Goal: Information Seeking & Learning: Learn about a topic

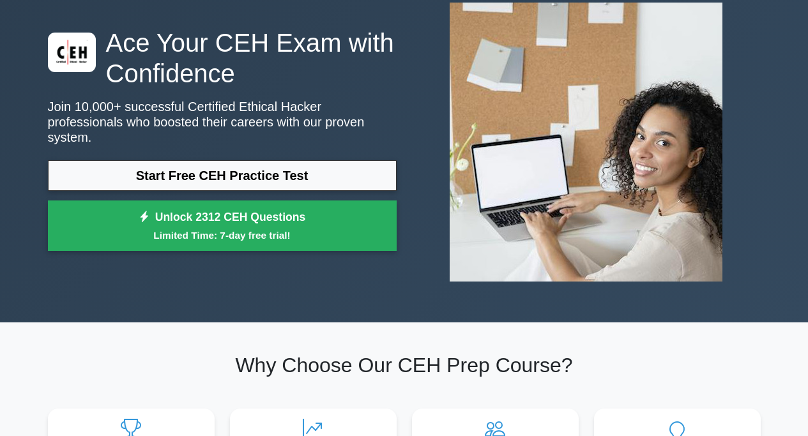
scroll to position [192, 0]
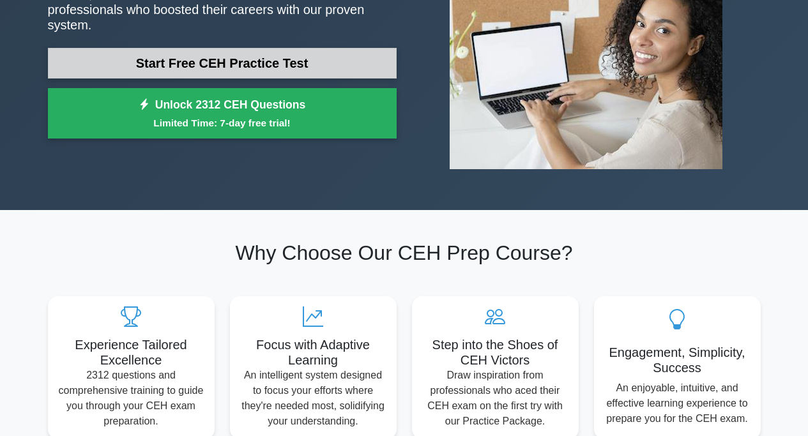
click at [176, 58] on link "Start Free CEH Practice Test" at bounding box center [222, 63] width 349 height 31
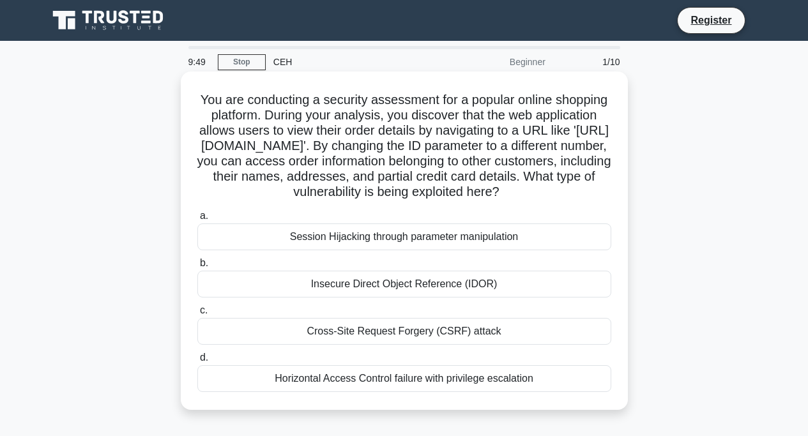
click at [411, 250] on div "Session Hijacking through parameter manipulation" at bounding box center [404, 237] width 414 height 27
click at [197, 220] on input "a. Session Hijacking through parameter manipulation" at bounding box center [197, 216] width 0 height 8
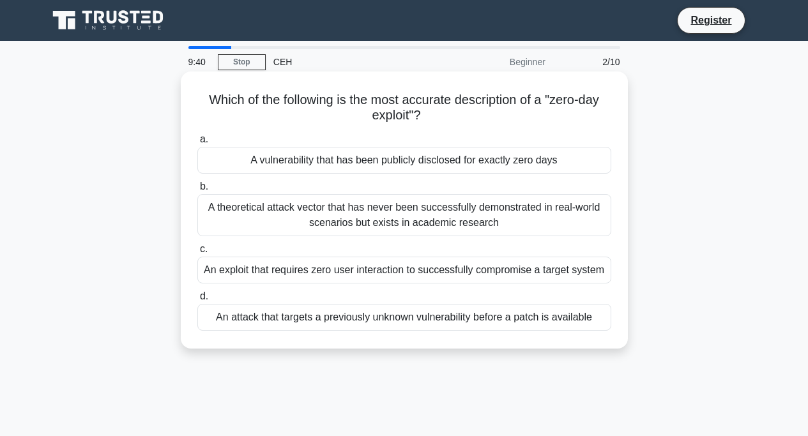
click at [302, 156] on div "A vulnerability that has been publicly disclosed for exactly zero days" at bounding box center [404, 160] width 414 height 27
click at [197, 144] on input "a. A vulnerability that has been publicly disclosed for exactly zero days" at bounding box center [197, 139] width 0 height 8
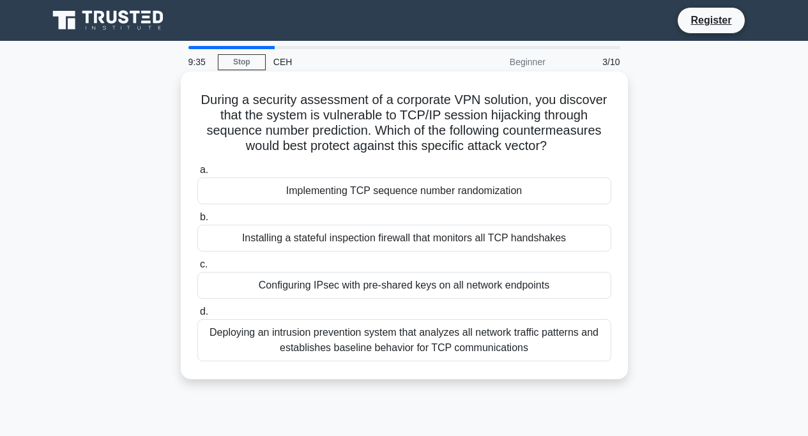
click at [298, 188] on div "Implementing TCP sequence number randomization" at bounding box center [404, 191] width 414 height 27
click at [197, 174] on input "a. Implementing TCP sequence number randomization" at bounding box center [197, 170] width 0 height 8
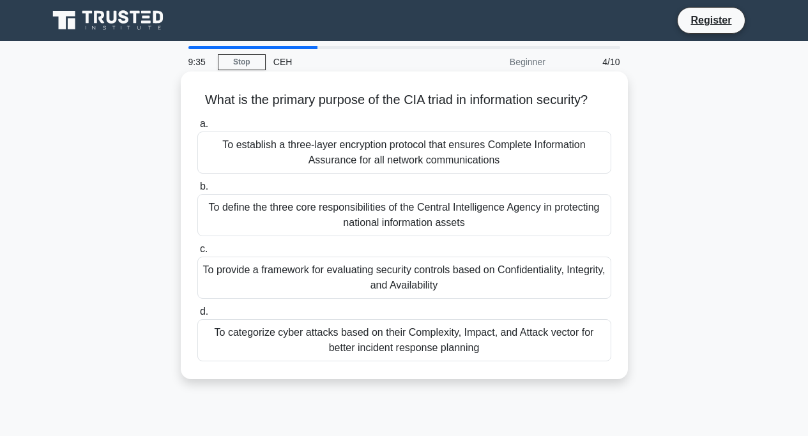
click at [351, 165] on div "To establish a three-layer encryption protocol that ensures Complete Informatio…" at bounding box center [404, 153] width 414 height 42
click at [197, 128] on input "a. To establish a three-layer encryption protocol that ensures Complete Informa…" at bounding box center [197, 124] width 0 height 8
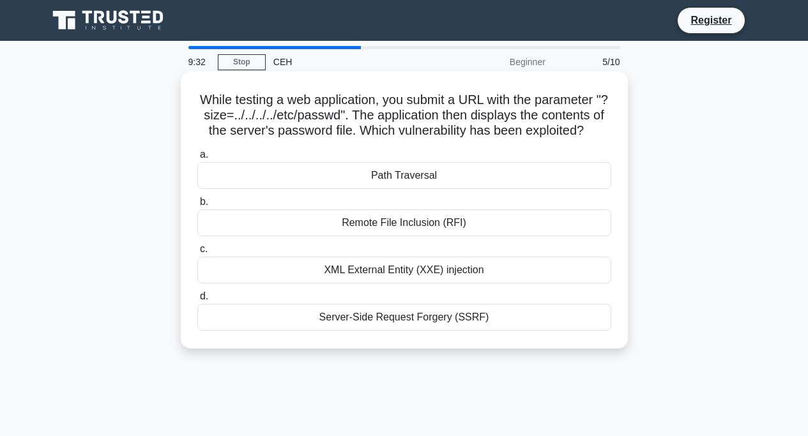
click at [360, 236] on div "Remote File Inclusion (RFI)" at bounding box center [404, 222] width 414 height 27
click at [197, 206] on input "b. Remote File Inclusion (RFI)" at bounding box center [197, 202] width 0 height 8
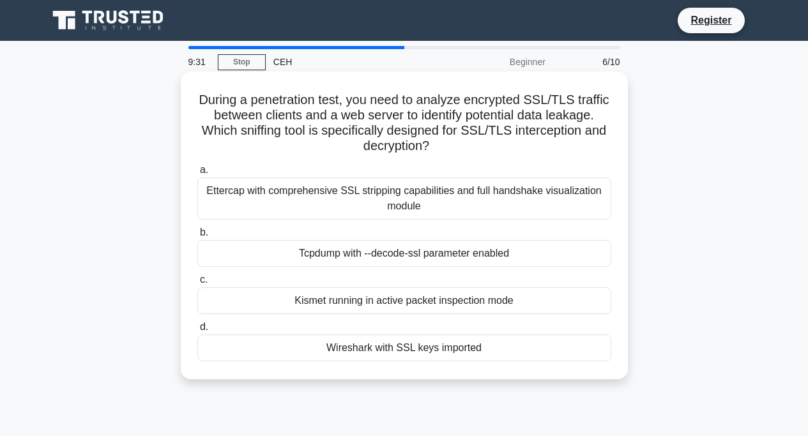
click at [360, 255] on div "Tcpdump with --decode-ssl parameter enabled" at bounding box center [404, 253] width 414 height 27
click at [197, 237] on input "b. Tcpdump with --decode-ssl parameter enabled" at bounding box center [197, 233] width 0 height 8
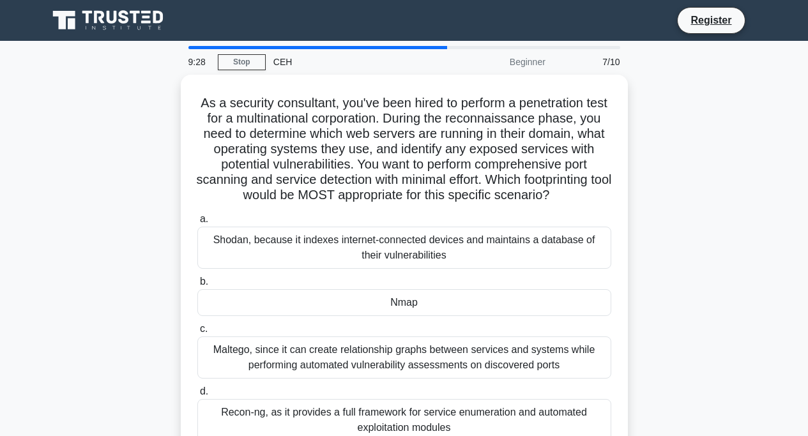
click at [360, 255] on div "Shodan, because it indexes internet-connected devices and maintains a database …" at bounding box center [404, 248] width 414 height 42
click at [197, 224] on input "a. Shodan, because it indexes internet-connected devices and maintains a databa…" at bounding box center [197, 219] width 0 height 8
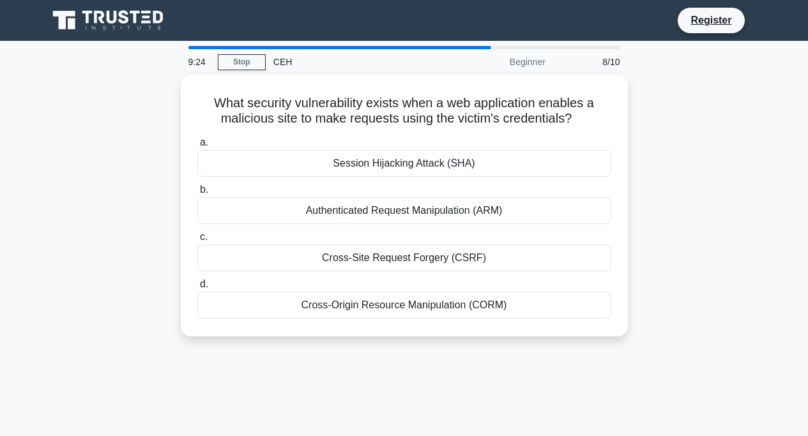
click at [360, 255] on div "Cross-Site Request Forgery (CSRF)" at bounding box center [404, 258] width 414 height 27
click at [197, 241] on input "c. Cross-Site Request Forgery (CSRF)" at bounding box center [197, 237] width 0 height 8
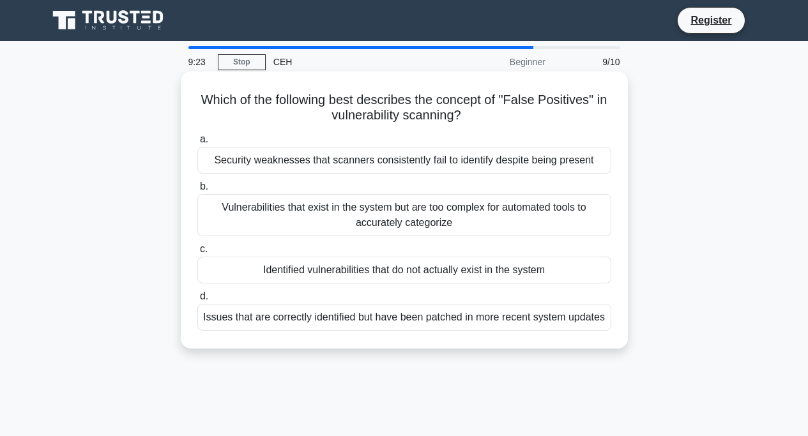
click at [424, 212] on div "Vulnerabilities that exist in the system but are too complex for automated tool…" at bounding box center [404, 215] width 414 height 42
click at [197, 191] on input "b. Vulnerabilities that exist in the system but are too complex for automated t…" at bounding box center [197, 187] width 0 height 8
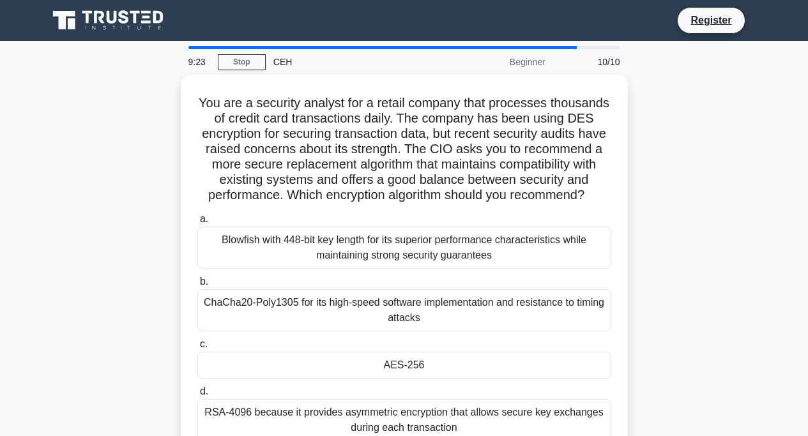
click at [424, 204] on h5 "You are a security analyst for a retail company that processes thousands of cre…" at bounding box center [404, 149] width 416 height 109
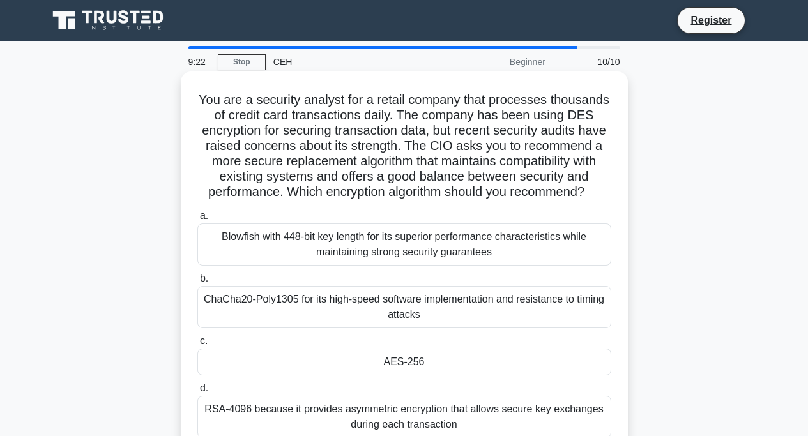
click at [390, 266] on div "Blowfish with 448-bit key length for its superior performance characteristics w…" at bounding box center [404, 245] width 414 height 42
click at [197, 220] on input "a. Blowfish with 448-bit key length for its superior performance characteristic…" at bounding box center [197, 216] width 0 height 8
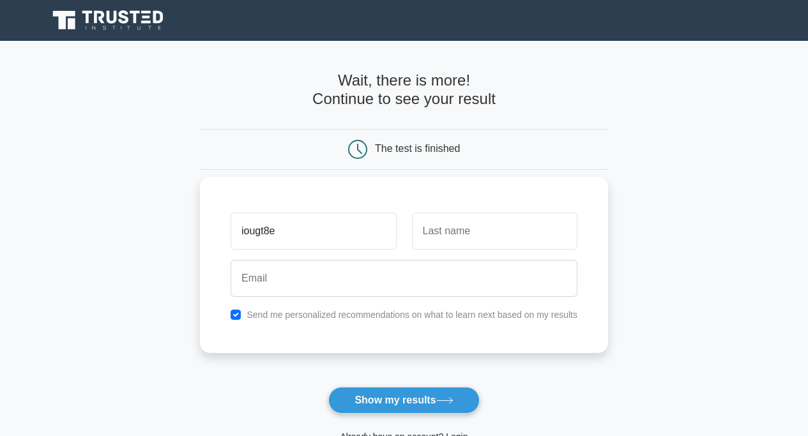
type input "iougt8e"
click at [508, 232] on input "text" at bounding box center [494, 231] width 165 height 37
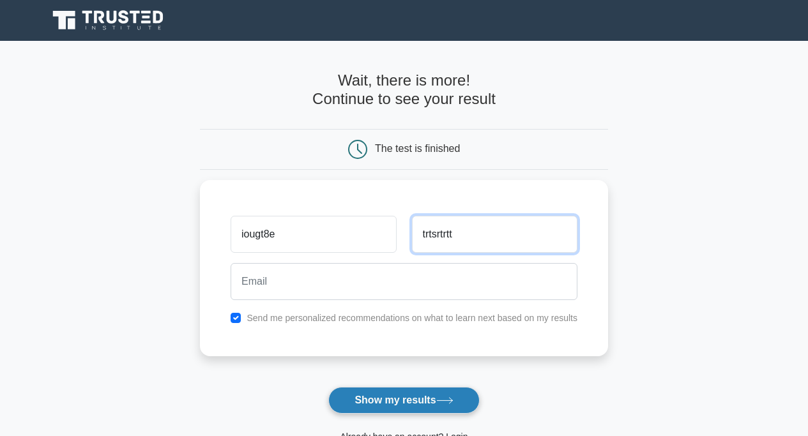
type input "trtsrtrtt"
click at [389, 399] on button "Show my results" at bounding box center [403, 400] width 151 height 27
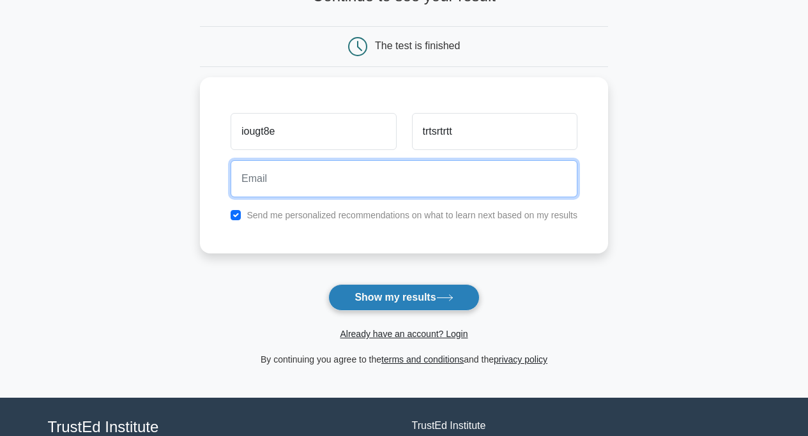
scroll to position [206, 0]
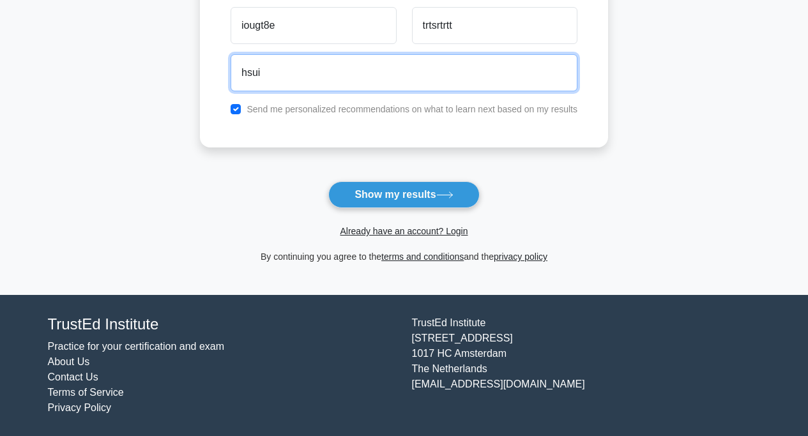
type input "hsui"
